Goal: Transaction & Acquisition: Purchase product/service

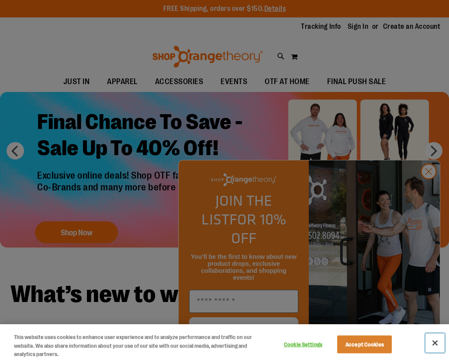
click at [436, 340] on button "Close" at bounding box center [434, 343] width 19 height 19
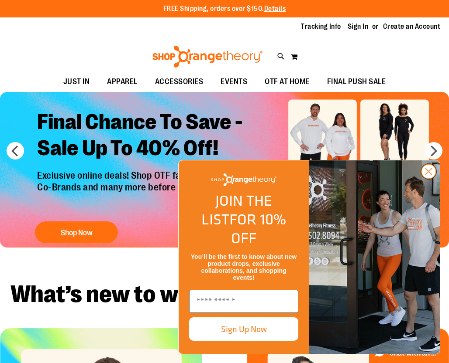
click at [425, 175] on icon "Close dialog" at bounding box center [428, 172] width 6 height 6
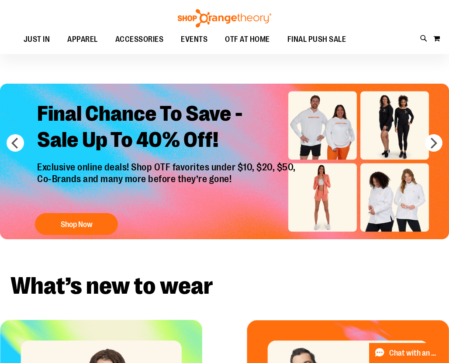
scroll to position [14, 0]
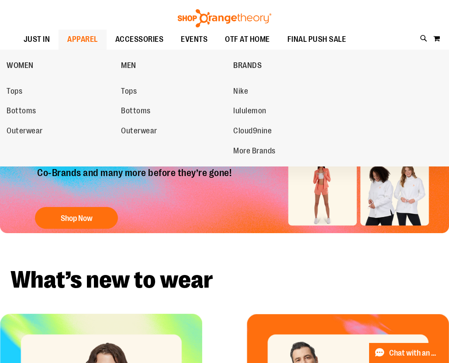
click at [98, 43] on span "APPAREL" at bounding box center [82, 40] width 31 height 20
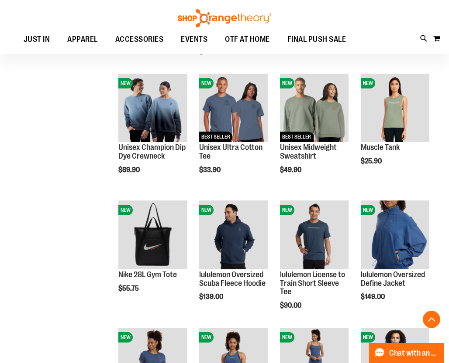
scroll to position [482, 0]
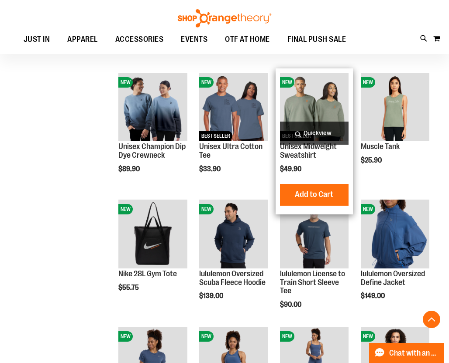
click at [322, 102] on img "product" at bounding box center [314, 107] width 69 height 69
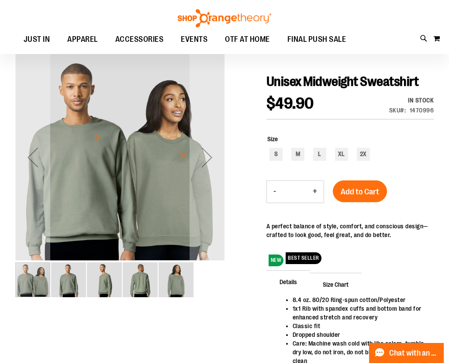
scroll to position [74, 0]
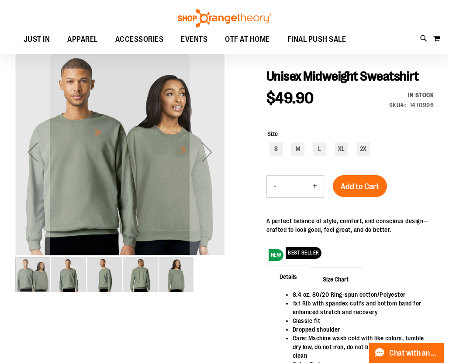
click at [62, 278] on img "image 2 of 5" at bounding box center [68, 274] width 35 height 35
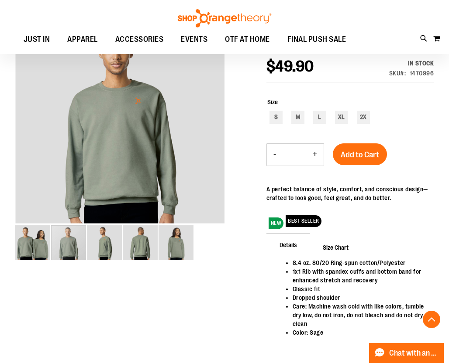
scroll to position [99, 0]
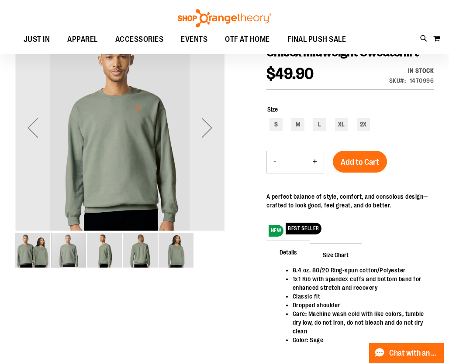
click at [183, 258] on img "image 5 of 5" at bounding box center [175, 250] width 35 height 35
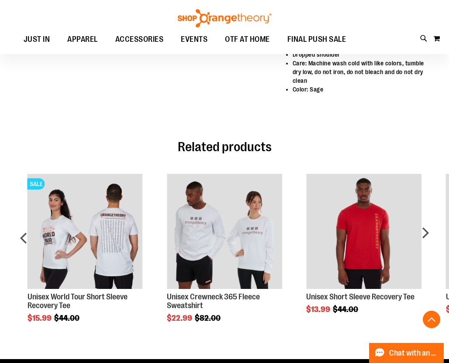
scroll to position [359, 0]
